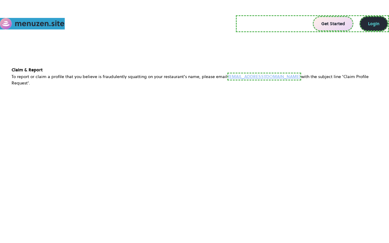
click at [335, 24] on link "Get Started" at bounding box center [333, 23] width 41 height 15
click at [375, 23] on link "Login" at bounding box center [374, 23] width 29 height 15
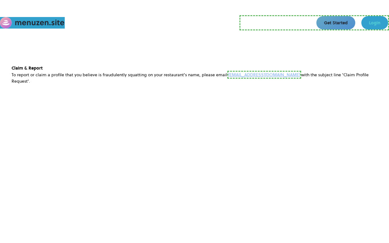
click at [255, 75] on link "[EMAIL_ADDRESS][DOMAIN_NAME]" at bounding box center [265, 75] width 74 height 8
